Goal: Communication & Community: Answer question/provide support

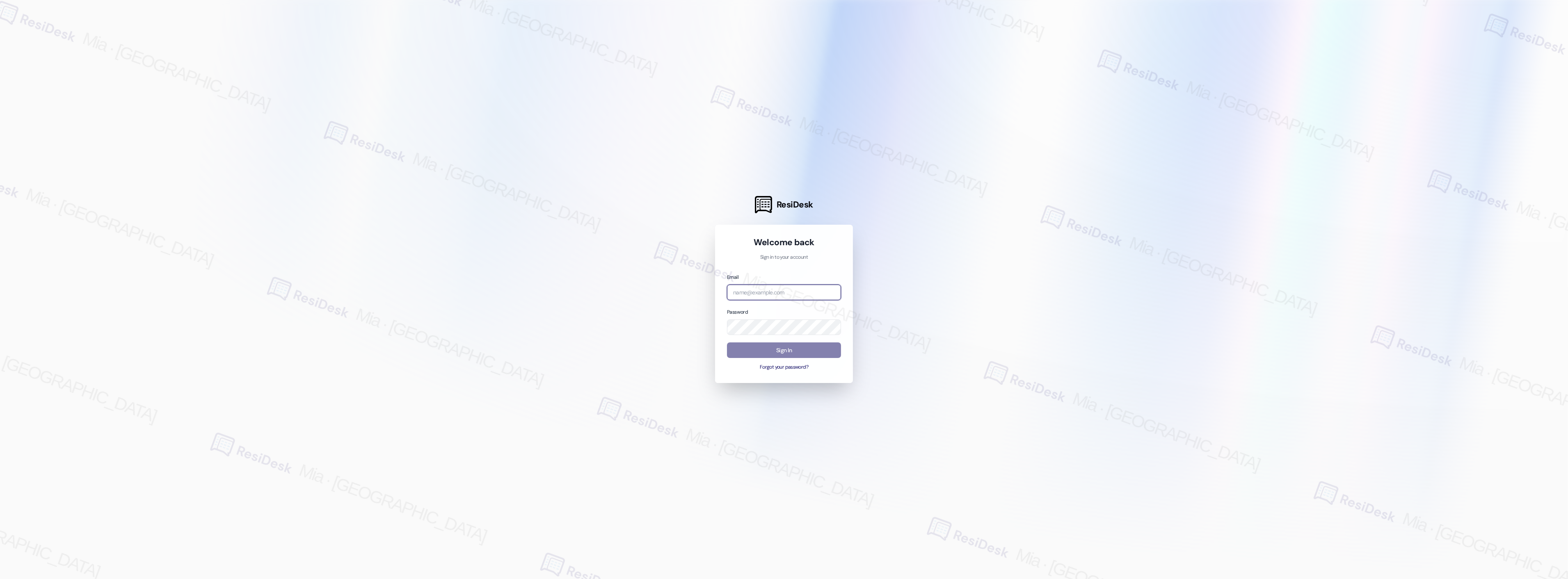
click at [794, 293] on input "email" at bounding box center [783, 293] width 114 height 16
type input "[EMAIL_ADDRESS][DOMAIN_NAME]"
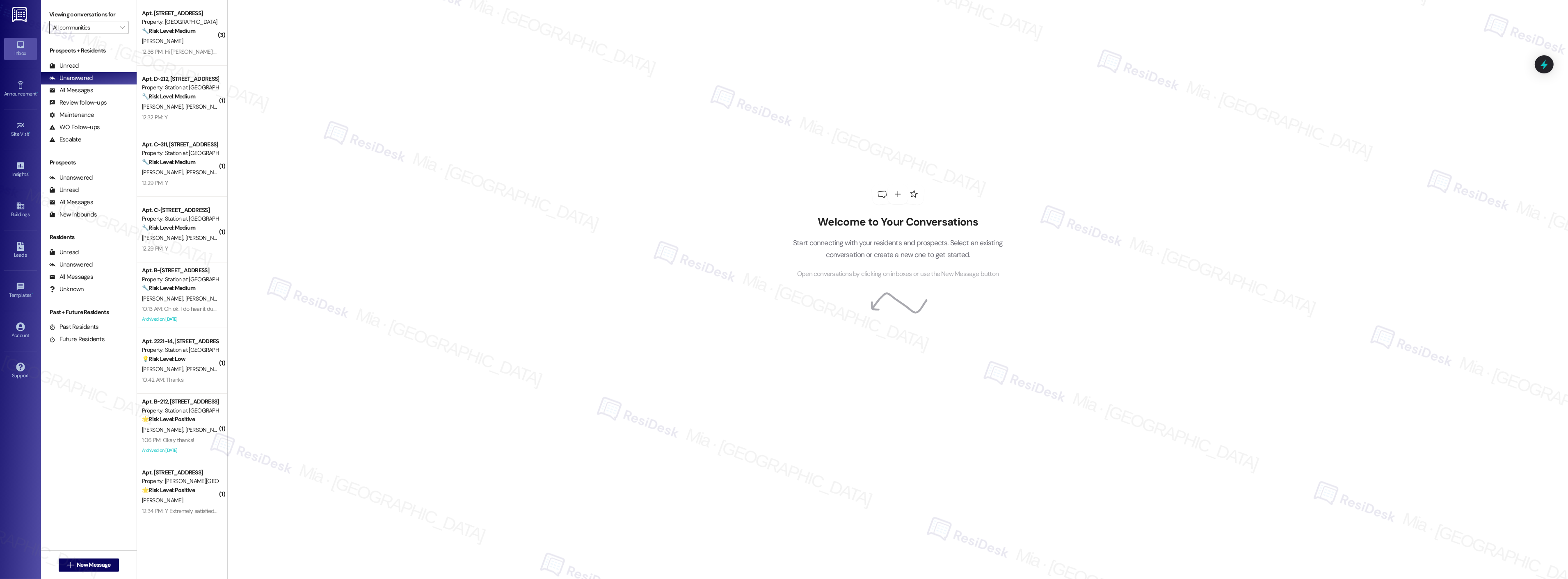
click at [102, 32] on input "All communities" at bounding box center [84, 27] width 62 height 13
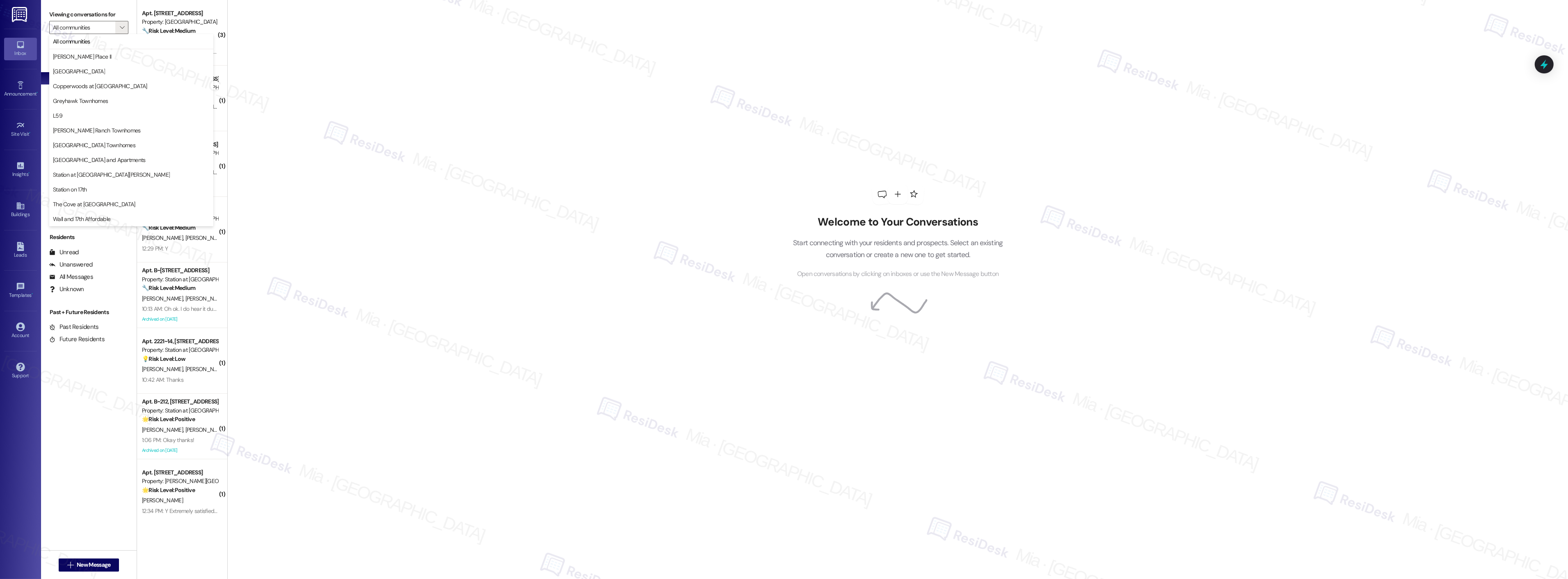
click at [472, 210] on div "Welcome to Your Conversations Start connecting with your residents and prospect…" at bounding box center [897, 290] width 1341 height 579
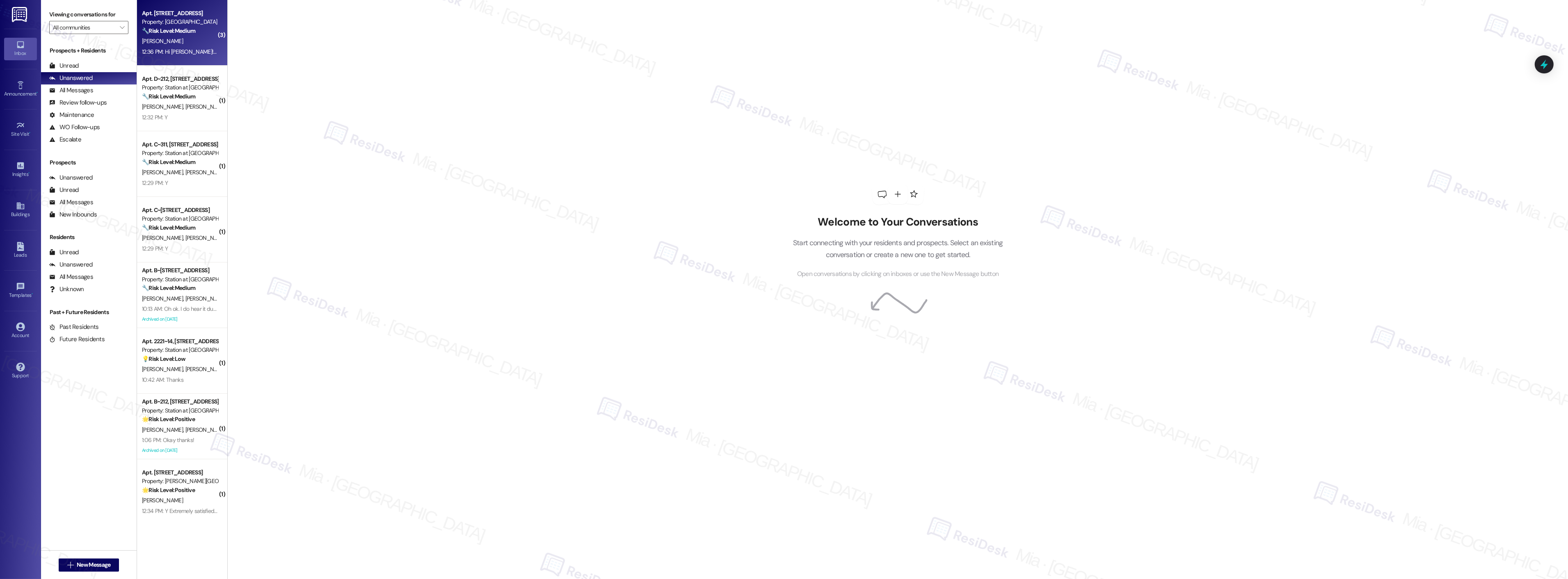
click at [180, 36] on div "[PERSON_NAME]" at bounding box center [180, 41] width 77 height 10
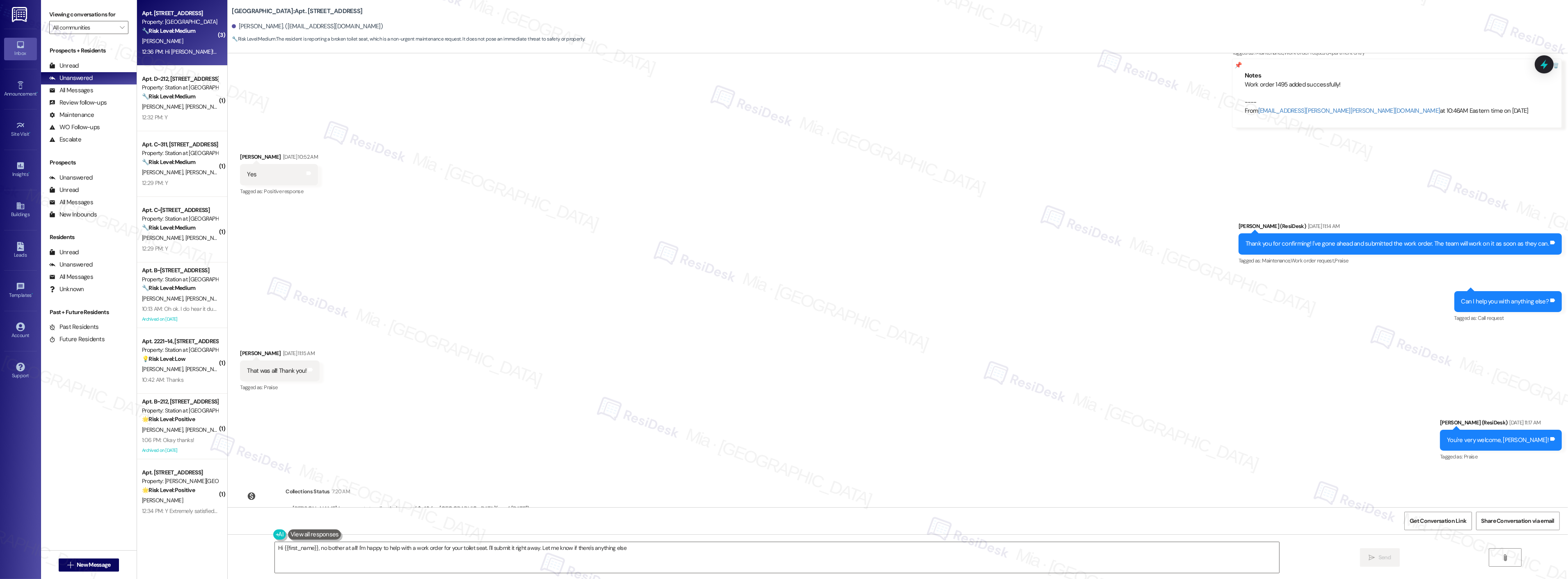
type textarea "Hi {{first_name}}, no bother at all! I'm happy to help with a work order for yo…"
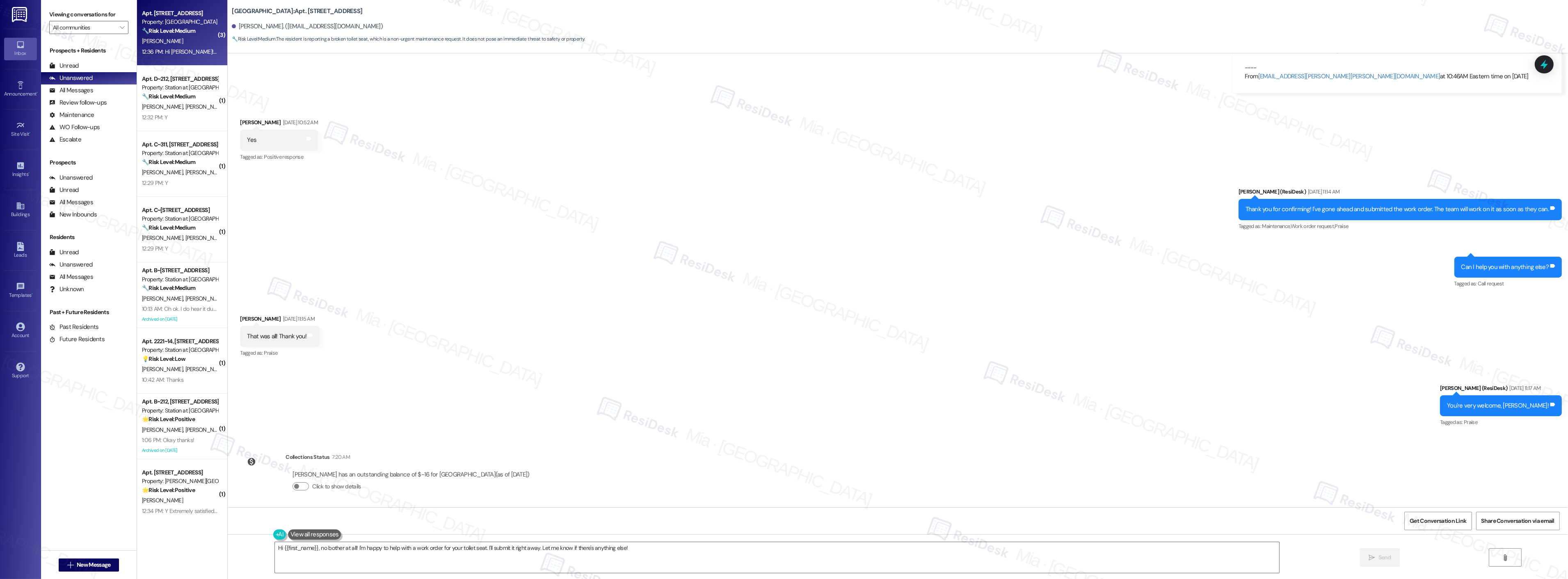
scroll to position [631, 0]
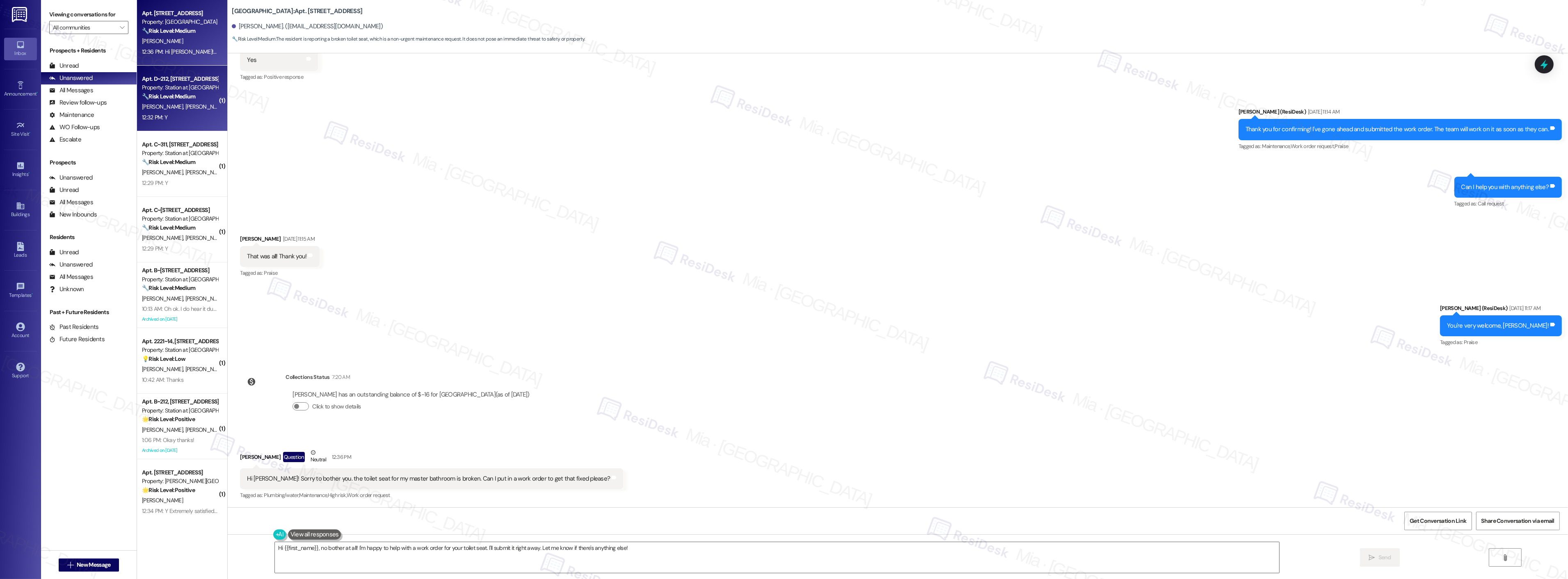
click at [199, 120] on div "12:32 PM: Y 12:32 PM: Y" at bounding box center [180, 117] width 77 height 10
type textarea "Hi {{first_name}}, no bother at all! I'm happy to help with a work order for yo…"
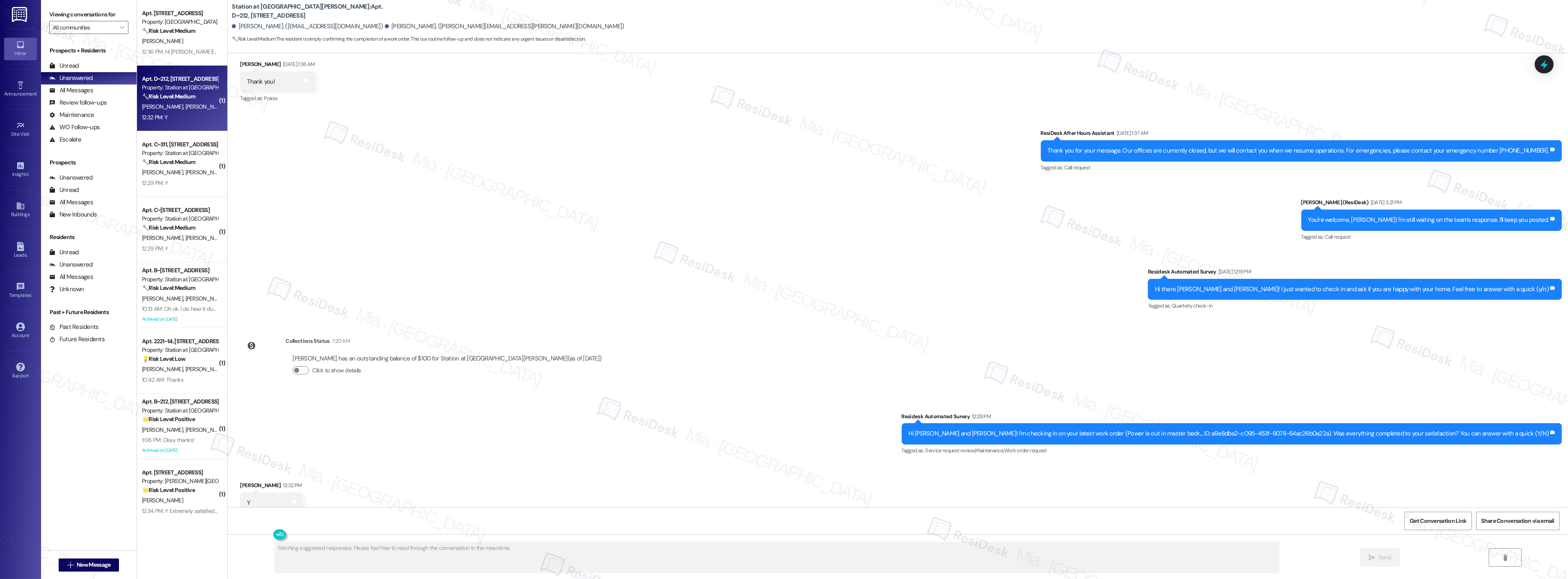
scroll to position [414, 0]
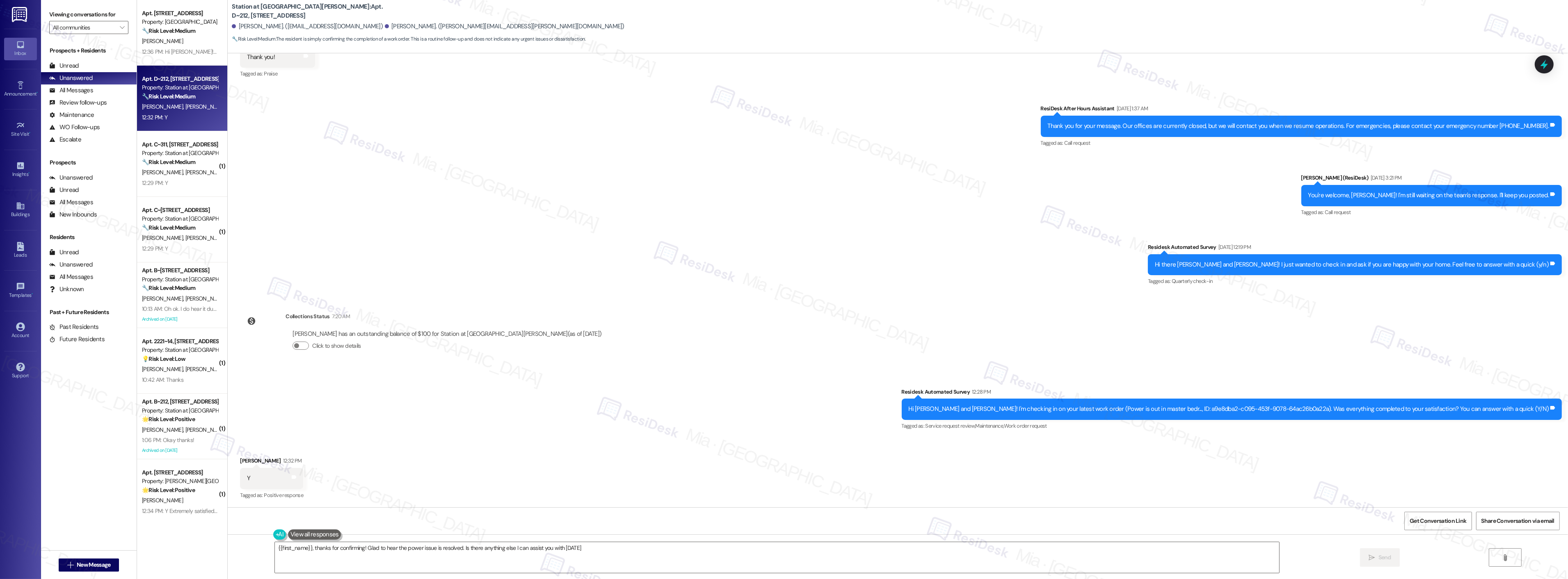
type textarea "{{first_name}}, thanks for confirming! Glad to hear the power issue is resolved…"
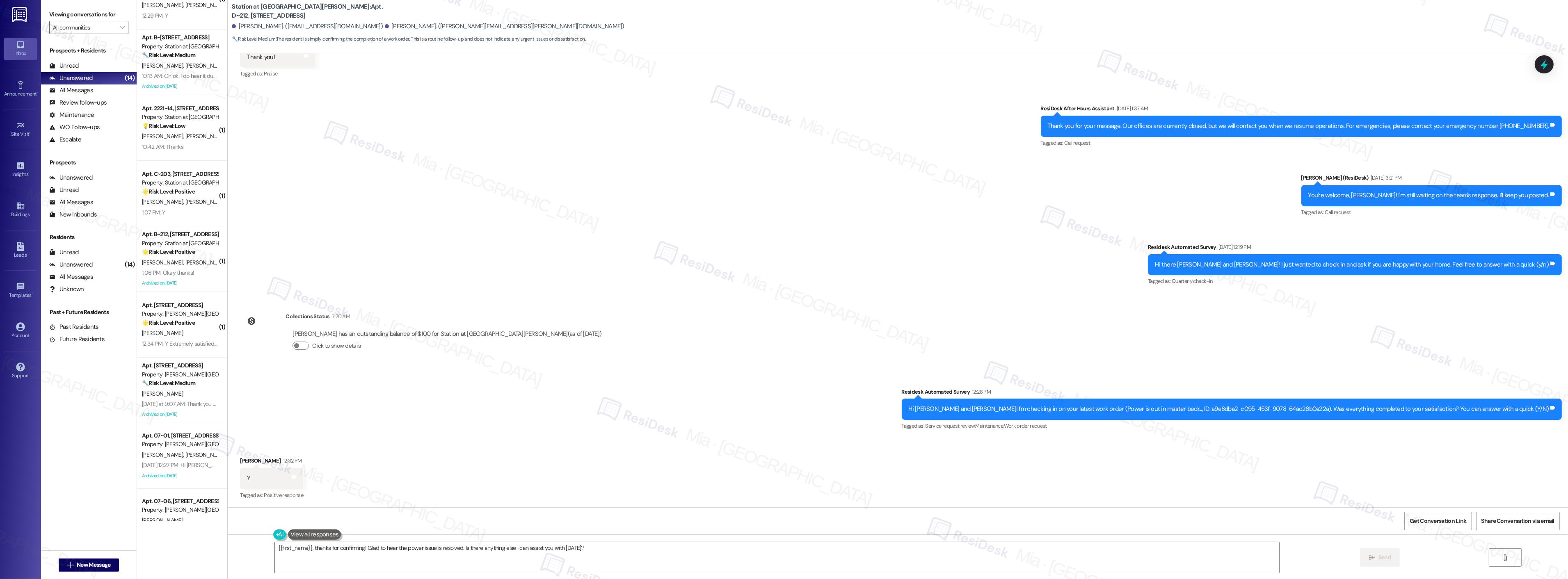
scroll to position [398, 0]
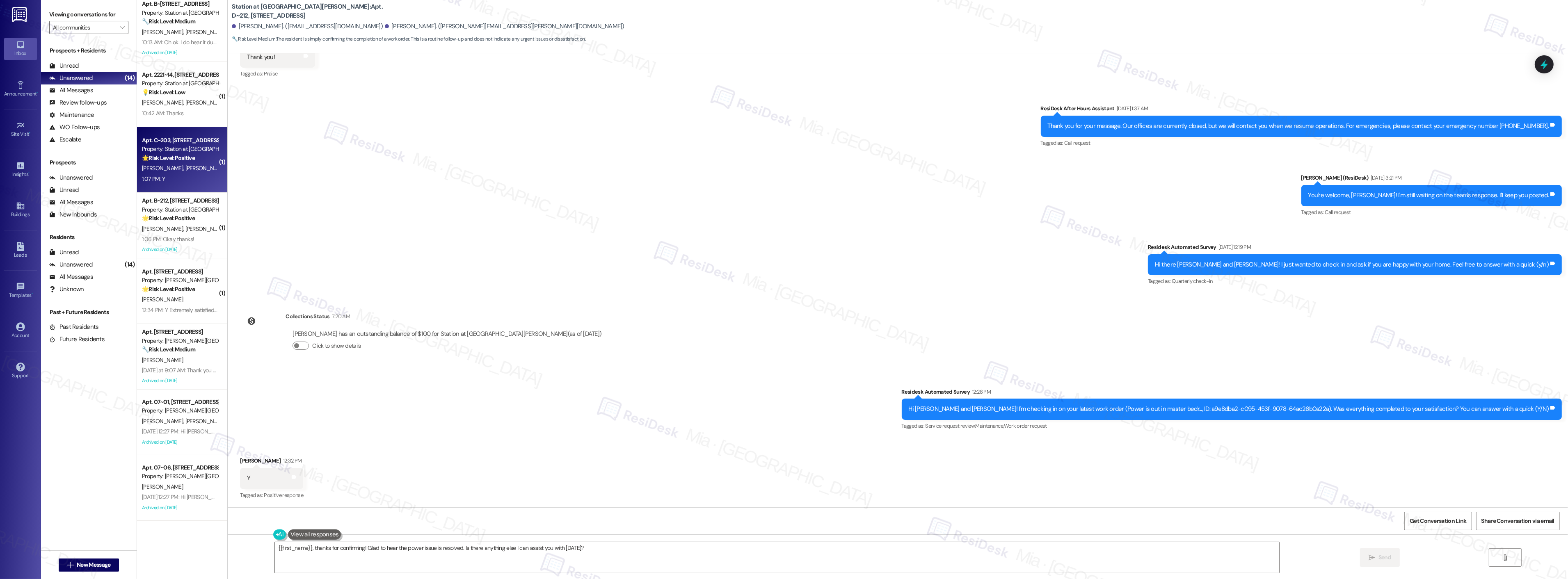
click at [186, 169] on span "[PERSON_NAME]" at bounding box center [206, 168] width 41 height 7
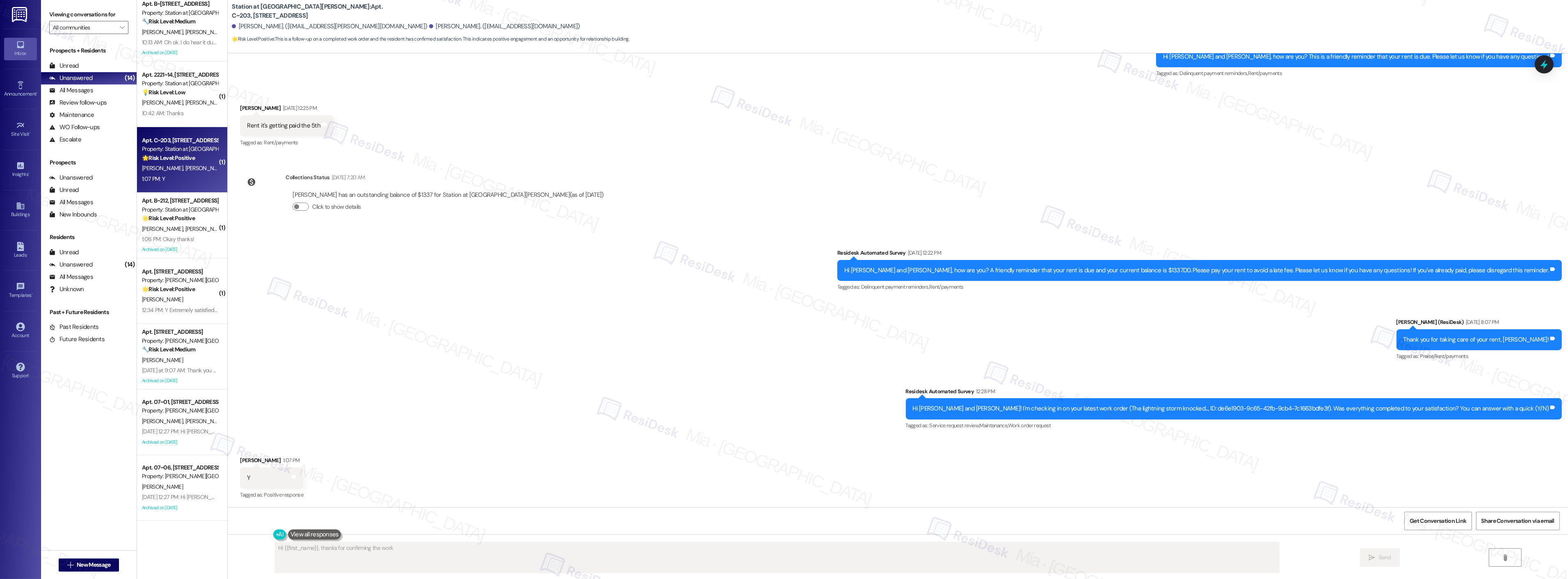
scroll to position [161, 0]
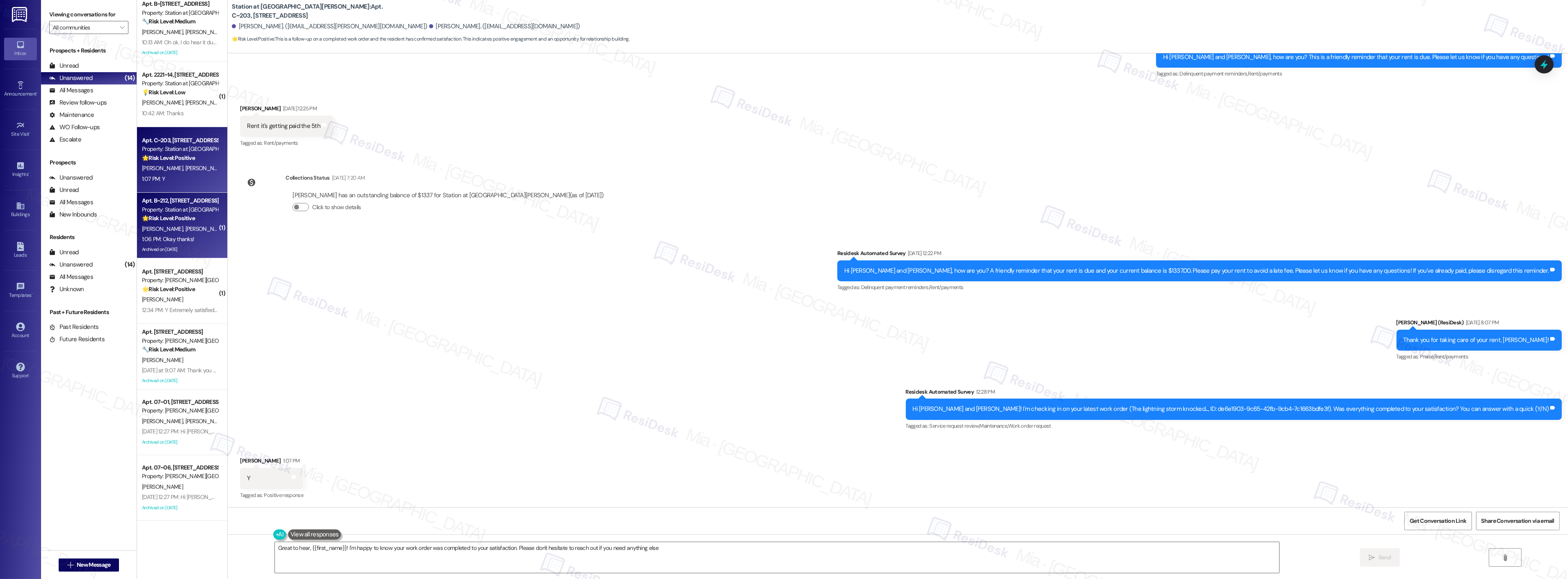
type textarea "Great to hear, {{first_name}}! I'm happy to know your work order was completed …"
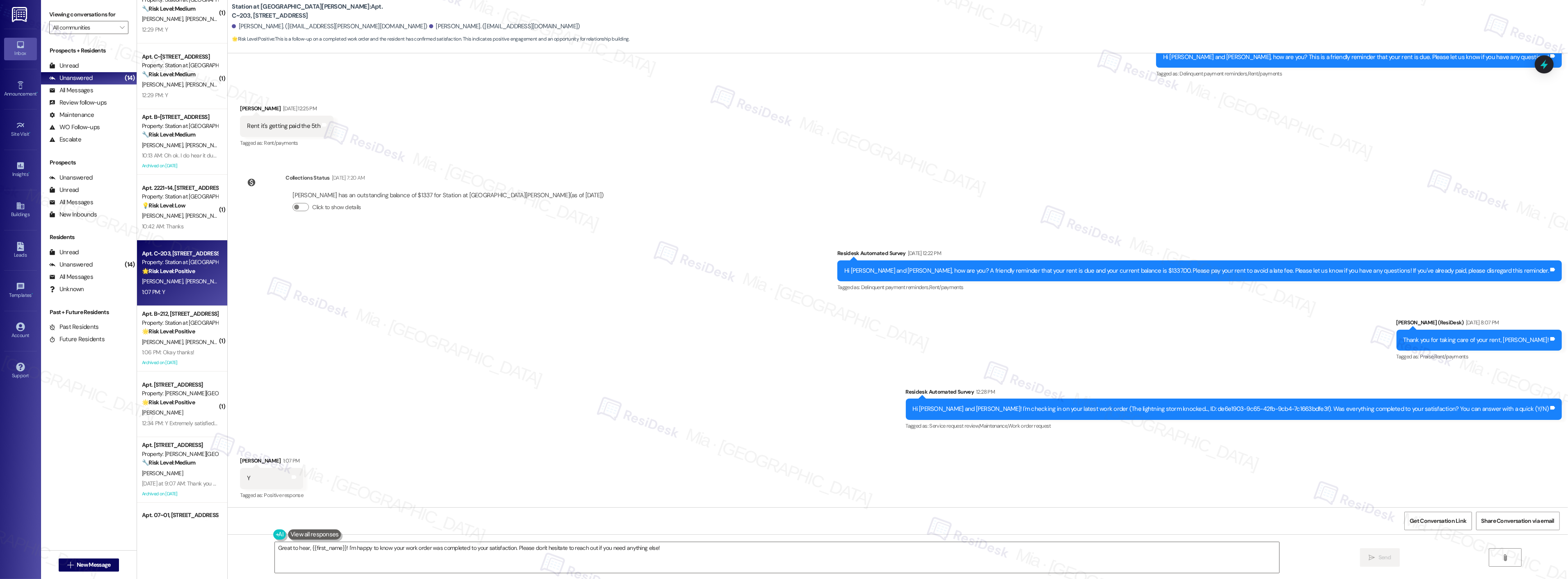
scroll to position [261, 0]
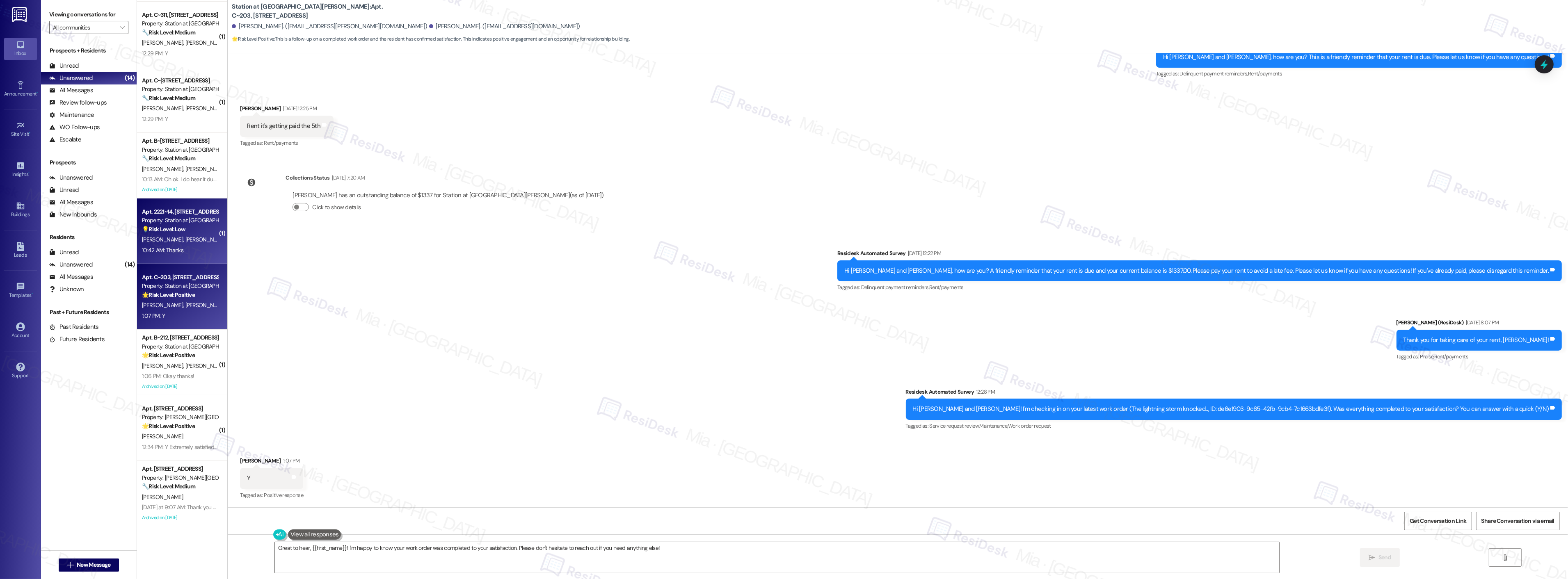
click at [179, 235] on div "[PERSON_NAME] [PERSON_NAME]" at bounding box center [180, 240] width 77 height 10
type textarea "Hi {{first_name}}, thanks for confirming the work order was completed to your s…"
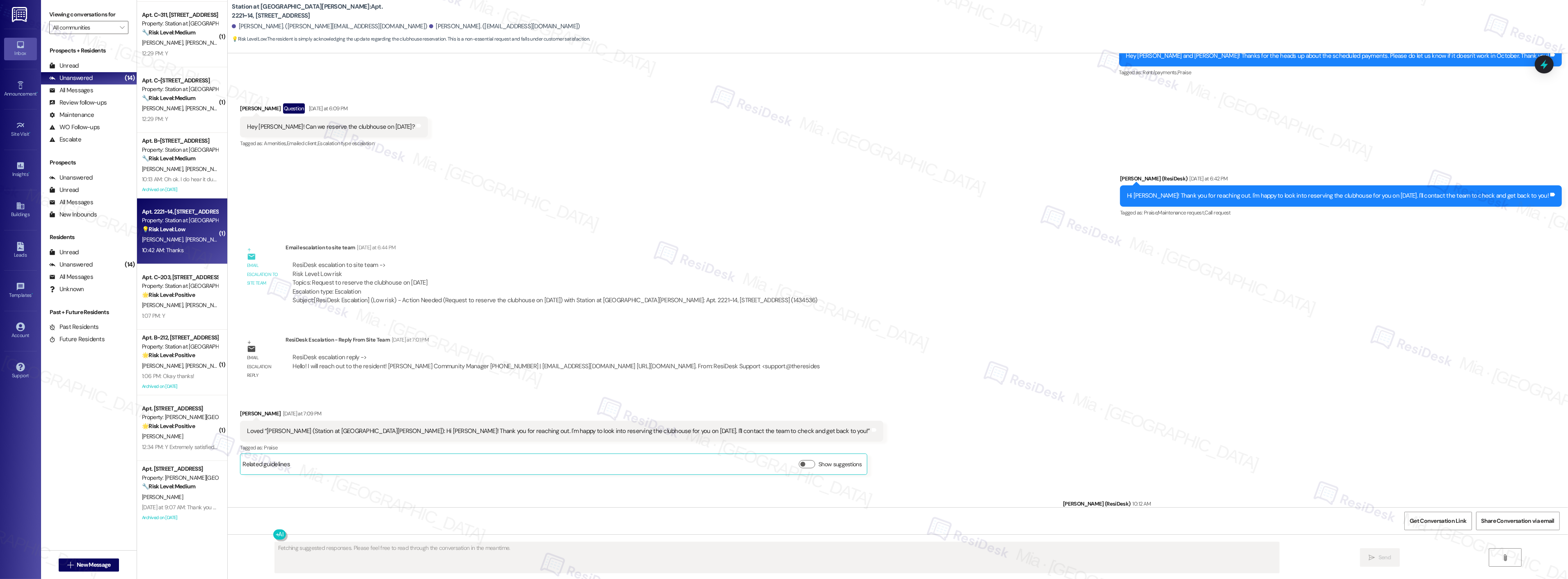
scroll to position [653, 0]
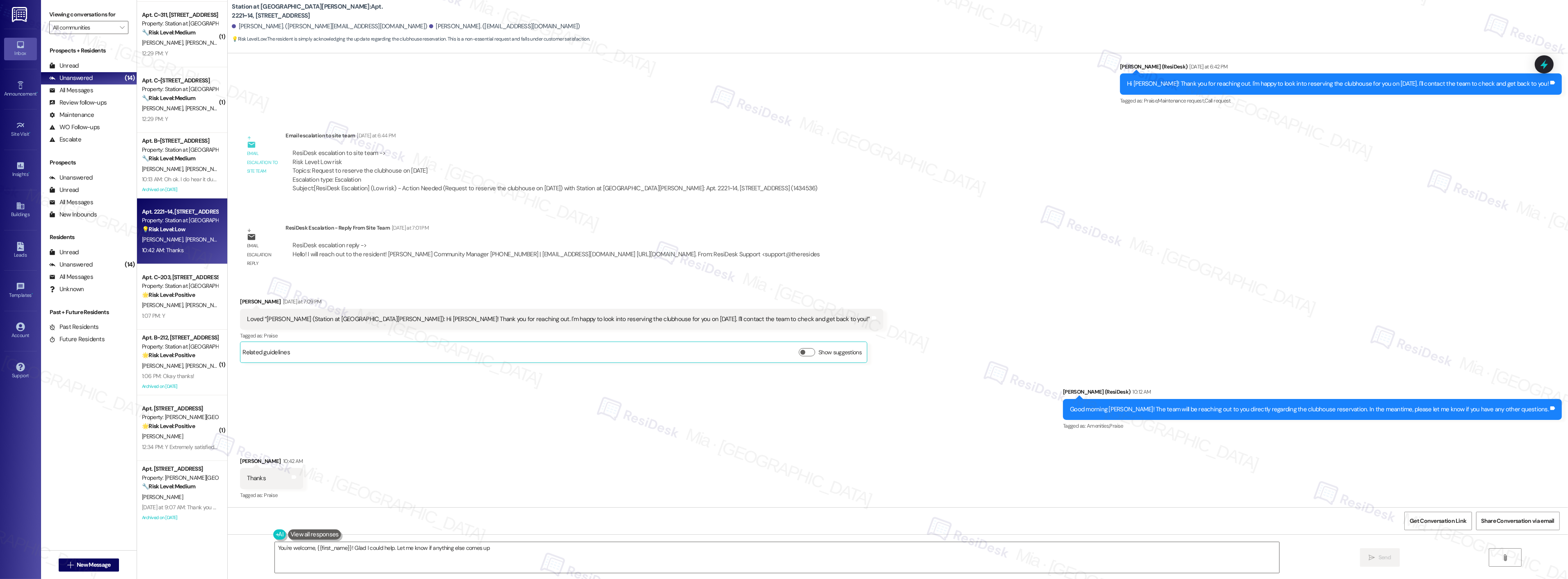
type textarea "You're welcome, {{first_name}}! Glad I could help. Let me know if anything else…"
click at [1551, 64] on div at bounding box center [1544, 64] width 24 height 23
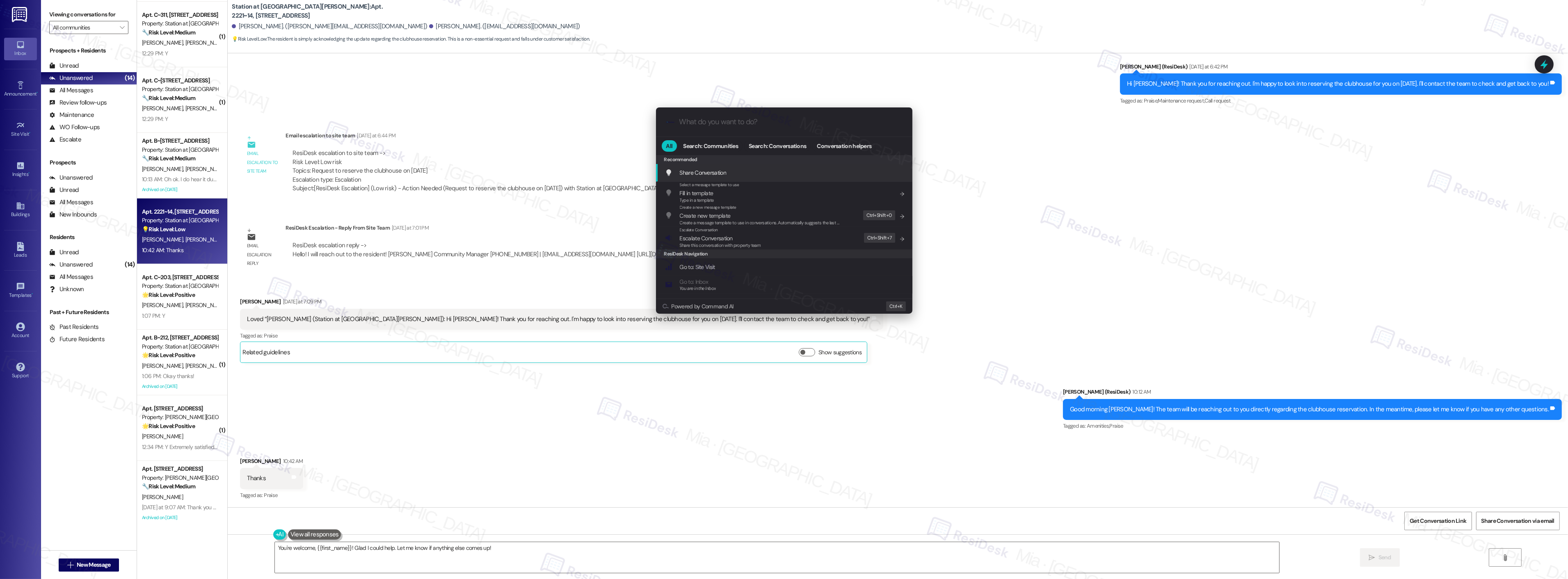
click at [694, 124] on input "What do you want to do?" at bounding box center [791, 122] width 223 height 9
type input "archi"
click at [699, 169] on span "Archi ve Conversation" at bounding box center [705, 173] width 51 height 7
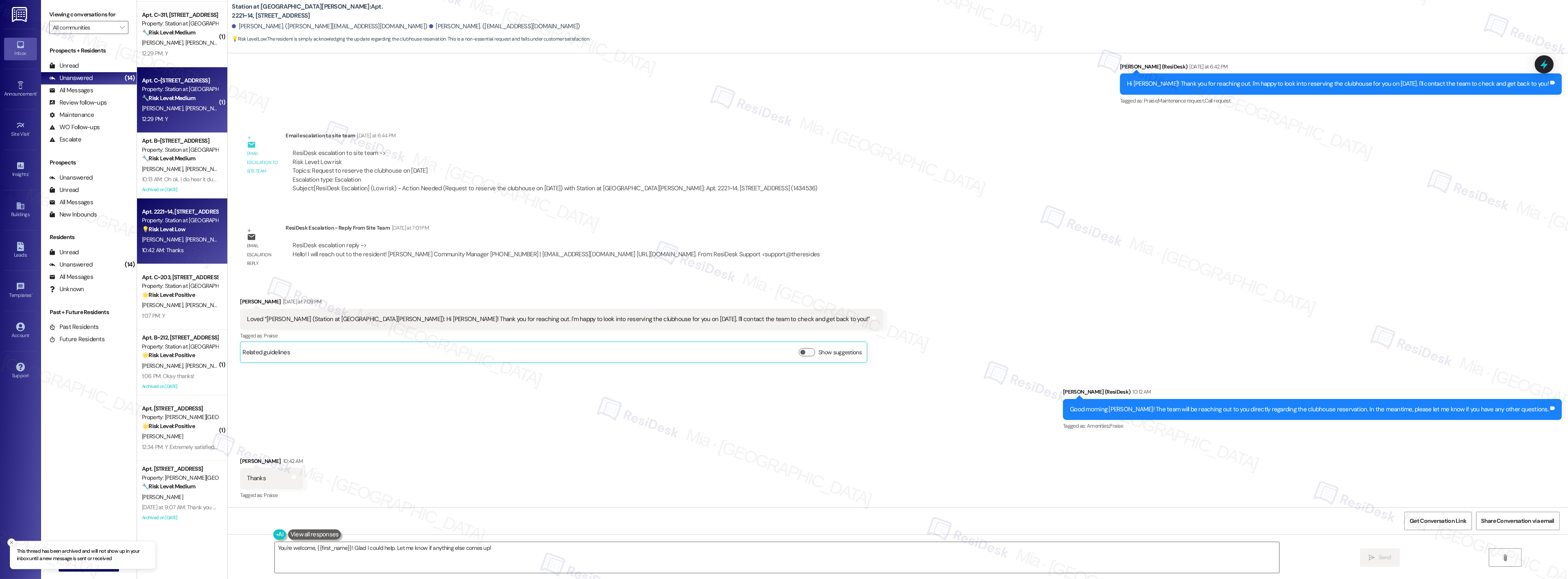
click at [186, 109] on span "[PERSON_NAME]" at bounding box center [206, 108] width 41 height 7
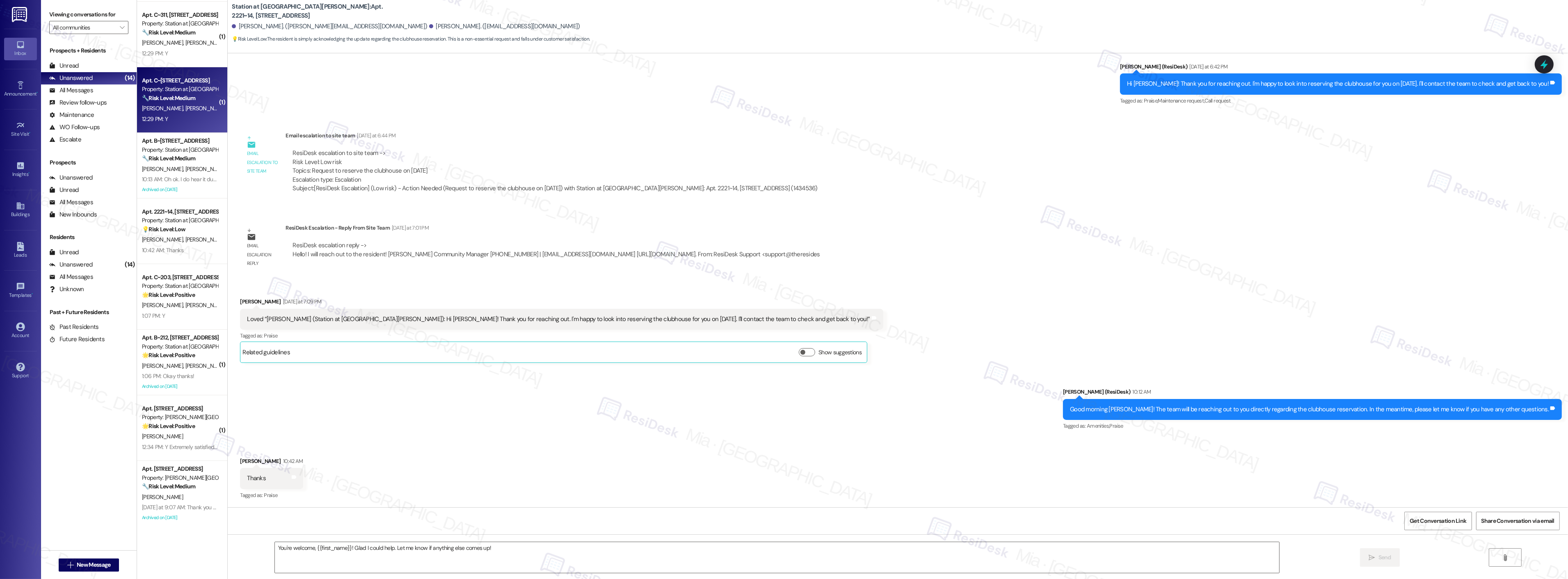
type textarea "Fetching suggested responses. Please feel free to read through the conversation…"
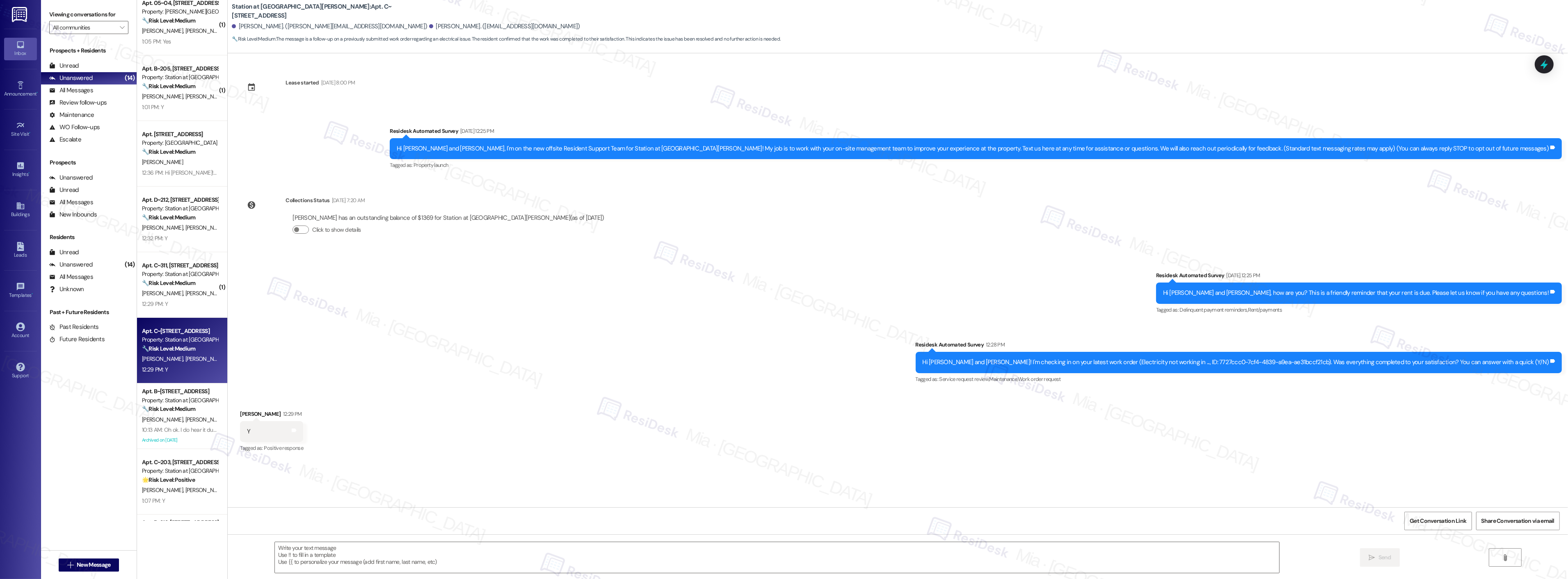
scroll to position [0, 0]
